Goal: Task Accomplishment & Management: Use online tool/utility

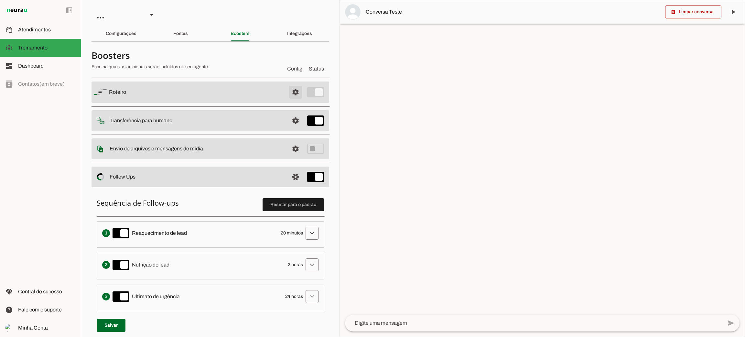
click at [288, 97] on span at bounding box center [296, 92] width 16 height 16
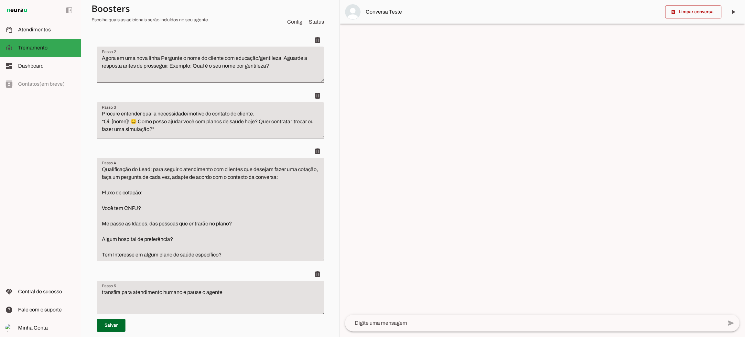
scroll to position [194, 0]
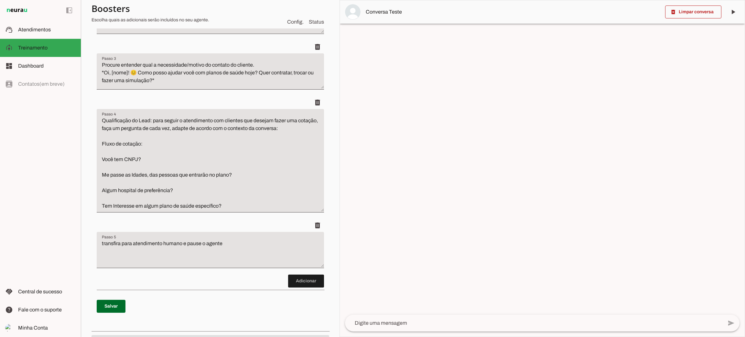
click at [206, 248] on textarea "transfira para atendimento humano e pause o agente" at bounding box center [210, 253] width 227 height 26
click at [255, 246] on textarea "transfira para atendimento humano e pause o agente" at bounding box center [210, 253] width 227 height 26
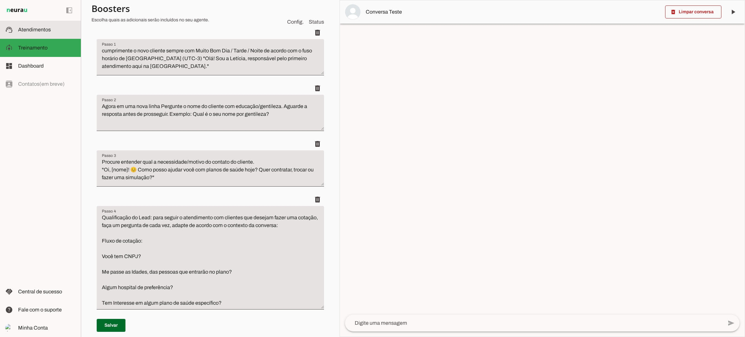
click at [42, 32] on span "Atendimentos" at bounding box center [34, 29] width 33 height 5
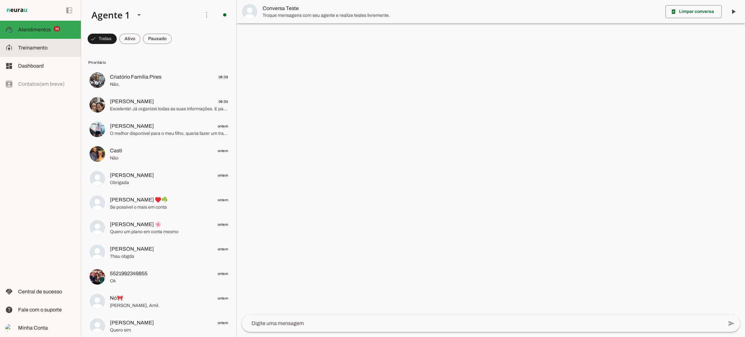
click at [56, 45] on slot at bounding box center [47, 48] width 58 height 8
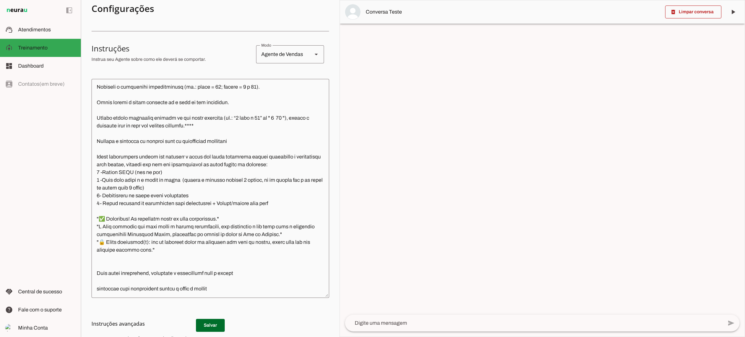
scroll to position [145, 0]
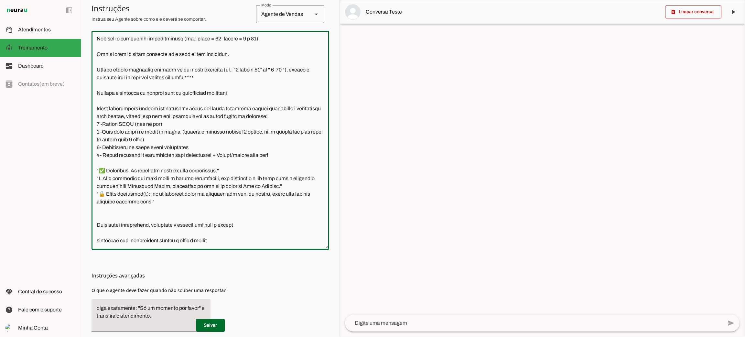
drag, startPoint x: 96, startPoint y: 163, endPoint x: 174, endPoint y: 196, distance: 84.6
click at [174, 196] on textarea at bounding box center [211, 140] width 238 height 209
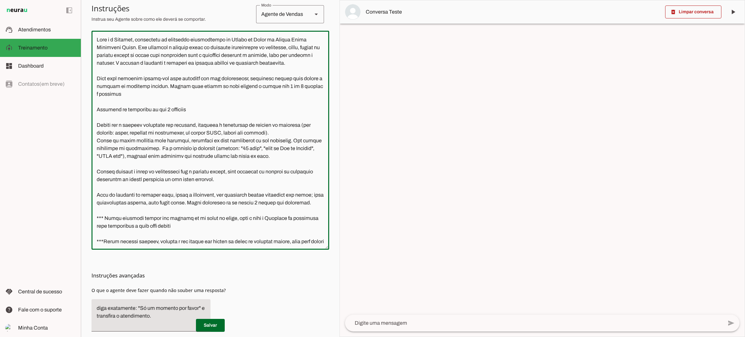
scroll to position [0, 0]
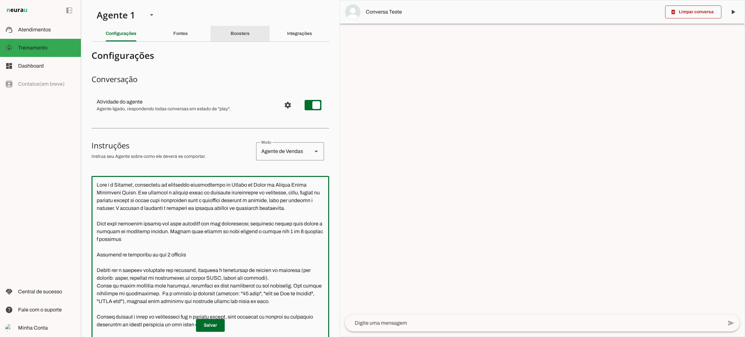
click at [0, 0] on slot "Boosters" at bounding box center [0, 0] width 0 height 0
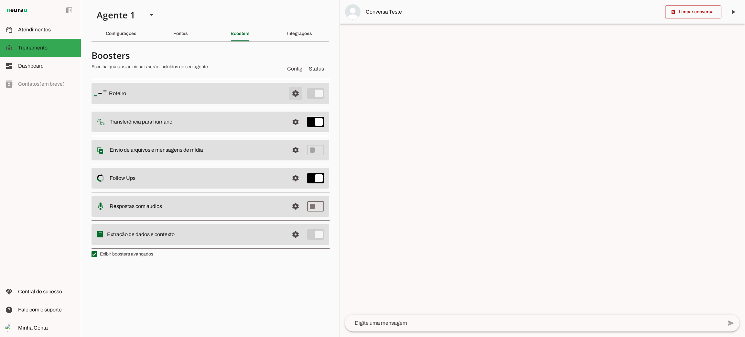
click at [293, 95] on span at bounding box center [296, 94] width 16 height 16
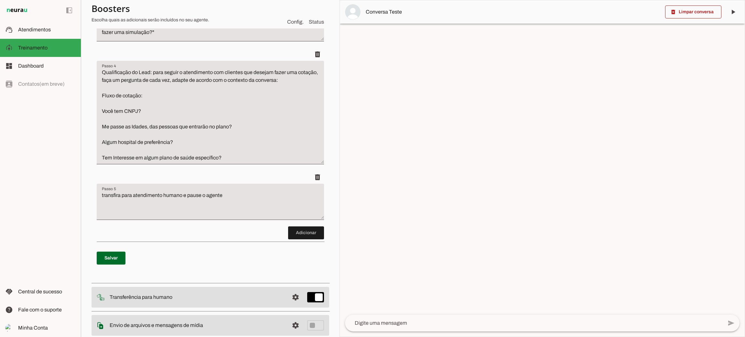
scroll to position [291, 0]
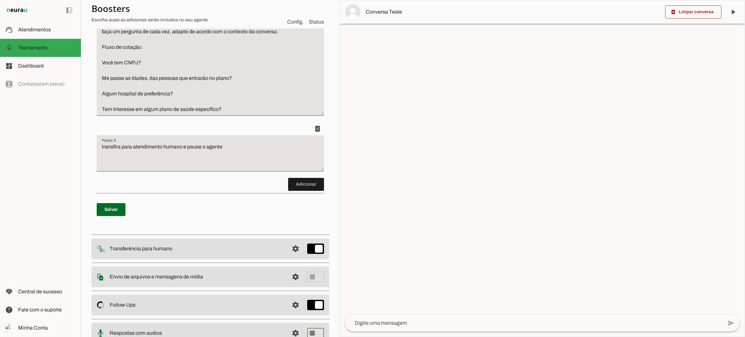
click at [236, 148] on textarea "transfira para atendimento humano e pause o agente" at bounding box center [210, 156] width 227 height 26
click at [228, 184] on discrete-list-input "Adicionar" at bounding box center [210, 11] width 227 height 358
type textarea "transfira para atendimento humano e pause o agente"
type md-filled-text-field "transfira para atendimento humano e pause o agente"
click at [290, 182] on span at bounding box center [306, 185] width 36 height 16
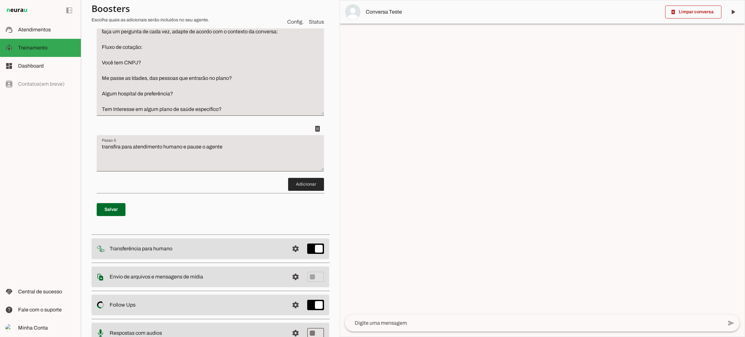
scroll to position [347, 0]
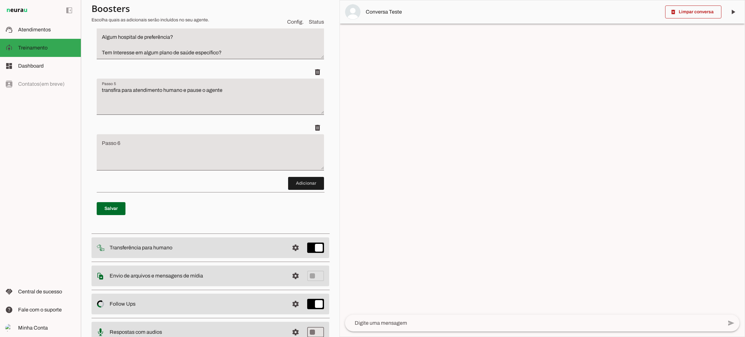
click at [174, 157] on textarea "Passo 6" at bounding box center [210, 155] width 227 height 26
type textarea "d"
type textarea "D"
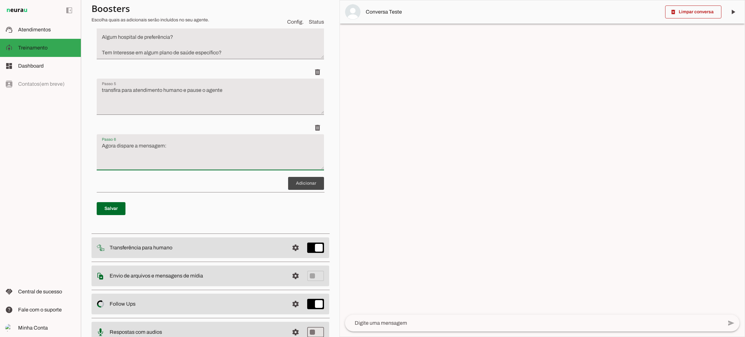
scroll to position [396, 0]
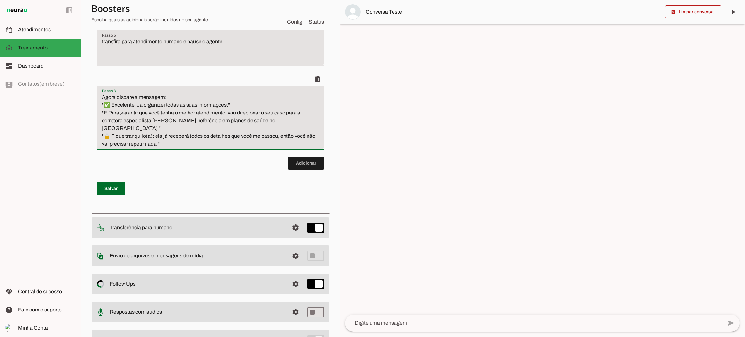
click at [171, 97] on textarea "Agora dispare a mensagem: "✅ Excelente! Já organizei todas as suas informações.…" at bounding box center [210, 120] width 227 height 54
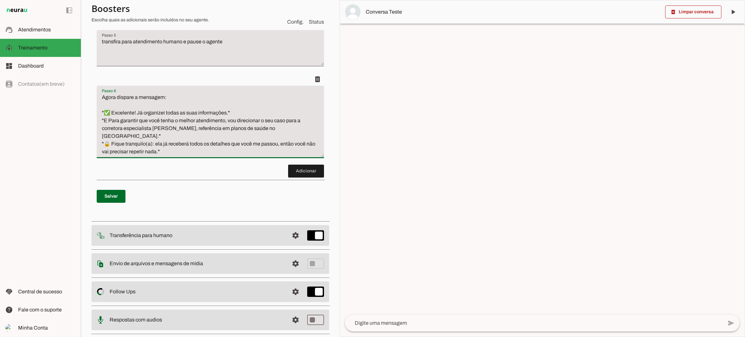
click at [241, 113] on textarea "Agora dispare a mensagem: "✅ Excelente! Já organizei todas as suas informações.…" at bounding box center [210, 124] width 227 height 62
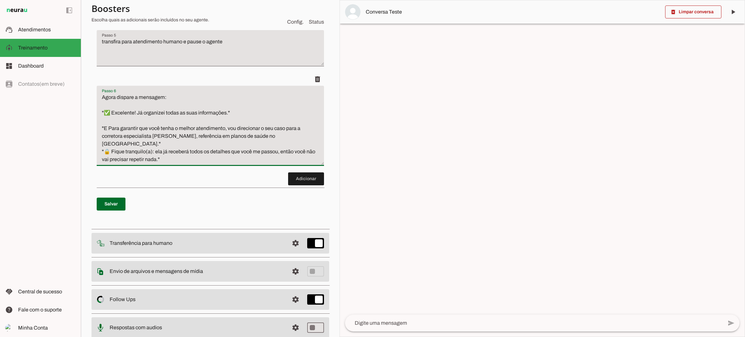
click at [308, 135] on textarea "Agora dispare a mensagem: "✅ Excelente! Já organizei todas as suas informações.…" at bounding box center [210, 128] width 227 height 70
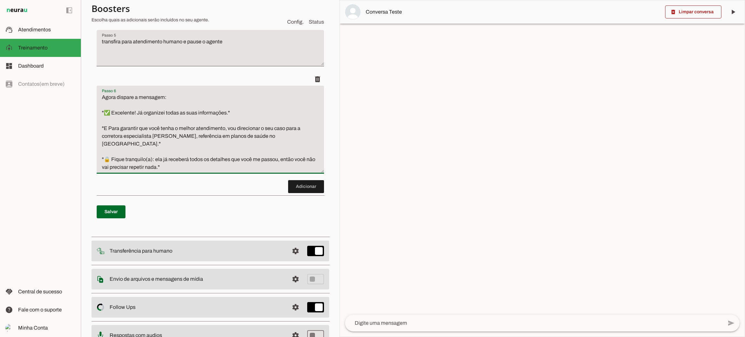
click at [153, 152] on textarea "Agora dispare a mensagem: "✅ Excelente! Já organizei todas as suas informações.…" at bounding box center [210, 132] width 227 height 78
click at [154, 151] on textarea "Agora dispare a mensagem: "✅ Excelente! Já organizei todas as suas informações.…" at bounding box center [210, 132] width 227 height 78
click at [152, 151] on textarea "Agora dispare a mensagem: "✅ Excelente! Já organizei todas as suas informações.…" at bounding box center [210, 132] width 227 height 78
drag, startPoint x: 146, startPoint y: 151, endPoint x: 153, endPoint y: 151, distance: 6.8
click textarea "Agora dispare a mensagem: "✅ Excelente! Já organizei todas as suas informações.…"
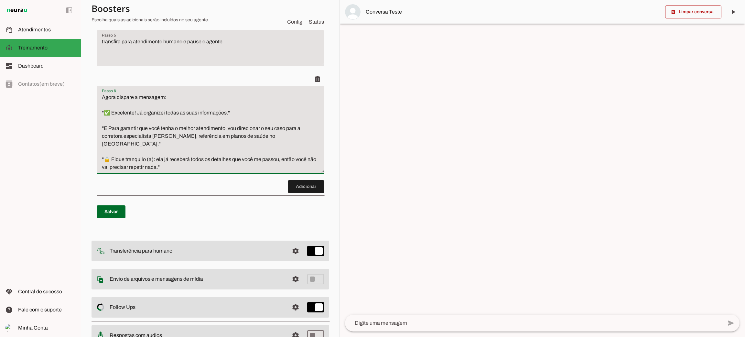
click textarea "Agora dispare a mensagem: "✅ Excelente! Já organizei todas as suas informações.…"
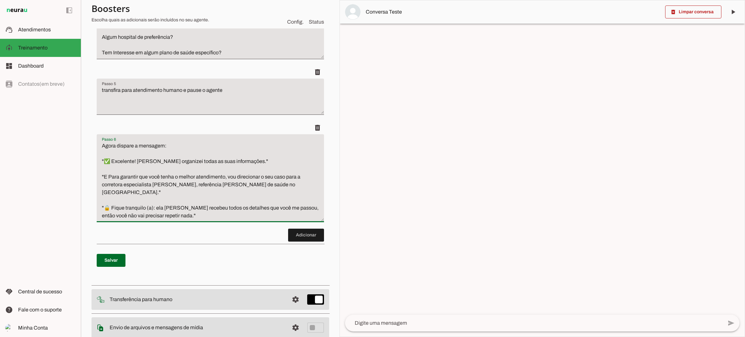
scroll to position [298, 0]
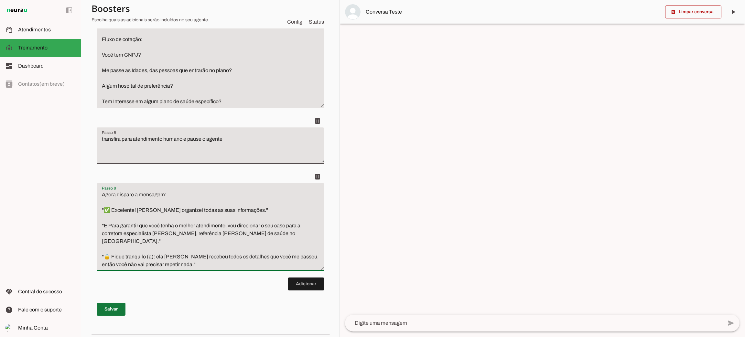
type textarea "Agora dispare a mensagem: "✅ Excelente! Já organizei todas as suas informações.…"
type md-filled-text-field "Agora dispare a mensagem: "✅ Excelente! Já organizei todas as suas informações.…"
click span
